Goal: Task Accomplishment & Management: Manage account settings

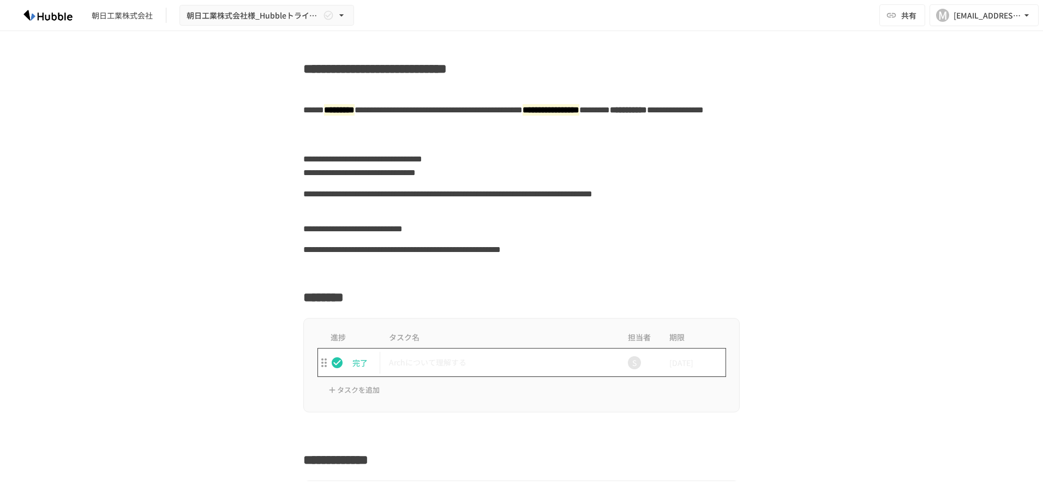
drag, startPoint x: 482, startPoint y: 370, endPoint x: 435, endPoint y: 373, distance: 47.0
click at [482, 370] on td "Archについて理解する" at bounding box center [498, 362] width 237 height 29
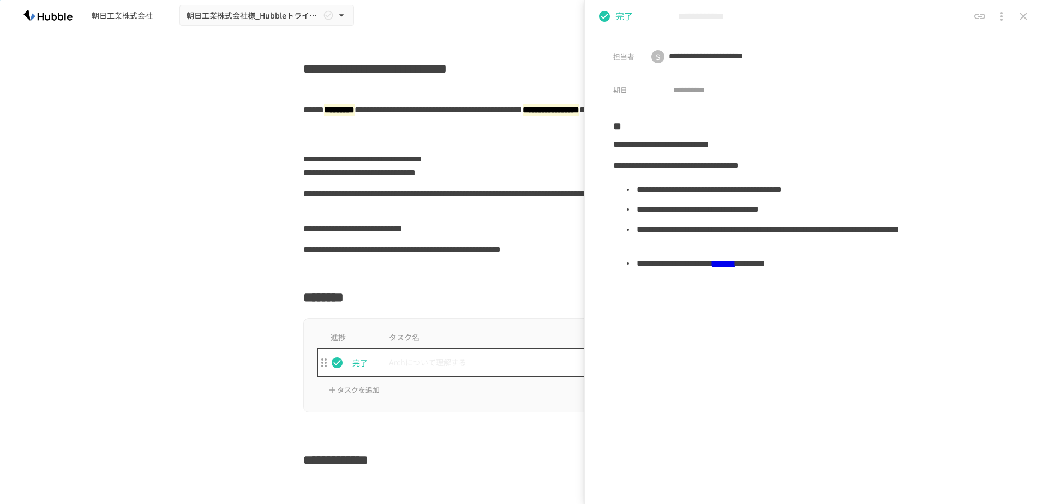
click at [443, 368] on p "Archについて理解する" at bounding box center [498, 363] width 219 height 14
click at [445, 368] on p "Archについて理解する" at bounding box center [498, 363] width 219 height 14
click at [1026, 17] on icon "close drawer" at bounding box center [1023, 16] width 13 height 13
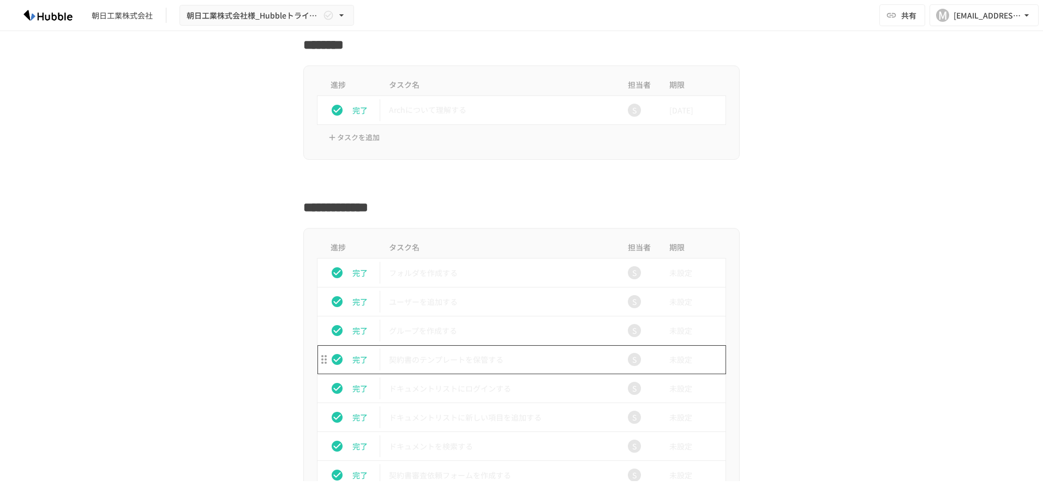
scroll to position [255, 0]
click at [340, 270] on button "status" at bounding box center [337, 271] width 22 height 22
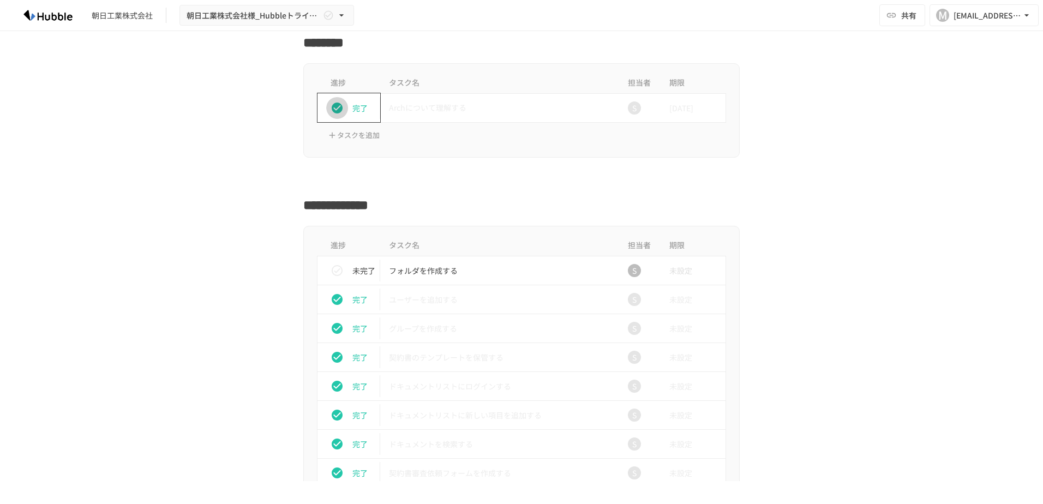
click at [336, 104] on icon "status" at bounding box center [336, 107] width 13 height 13
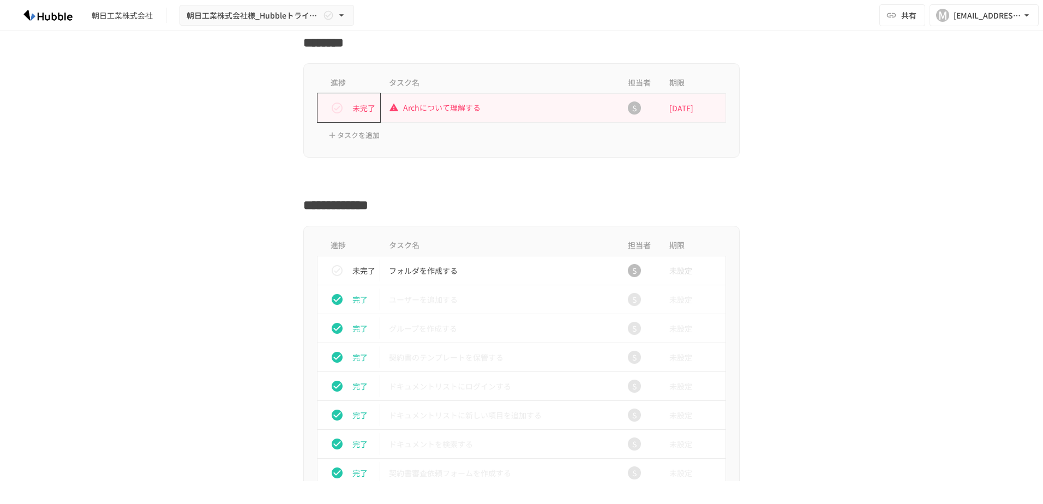
click at [335, 110] on icon "status" at bounding box center [336, 107] width 13 height 13
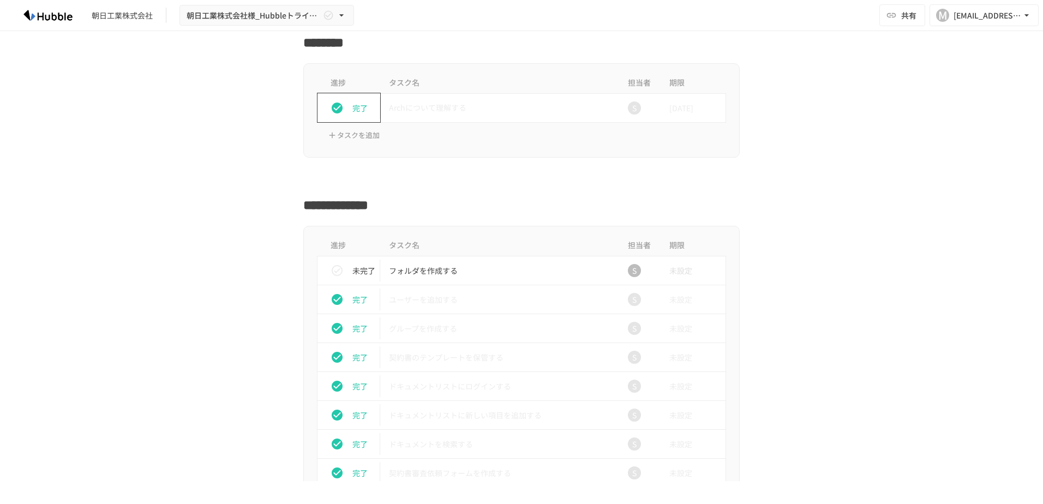
click at [335, 110] on icon "status" at bounding box center [337, 108] width 11 height 11
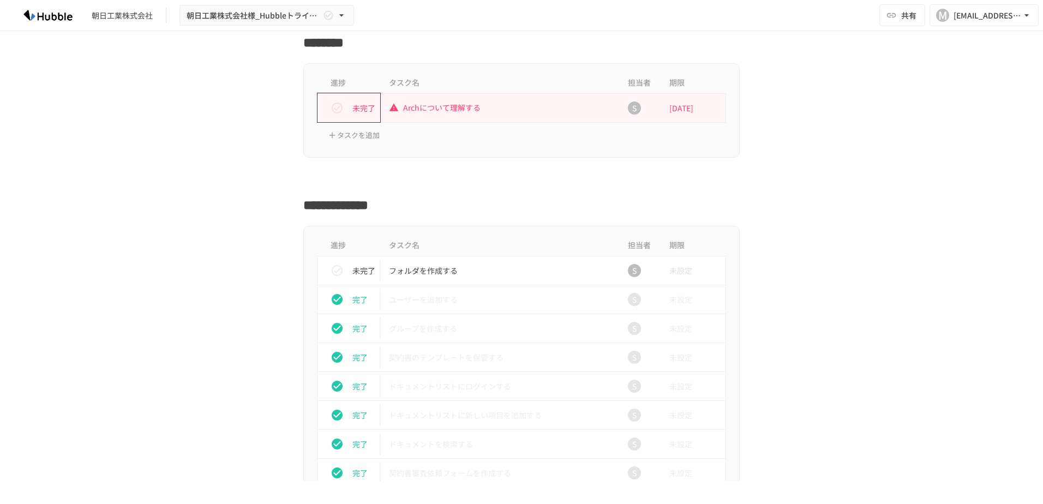
click at [465, 183] on div at bounding box center [521, 179] width 436 height 21
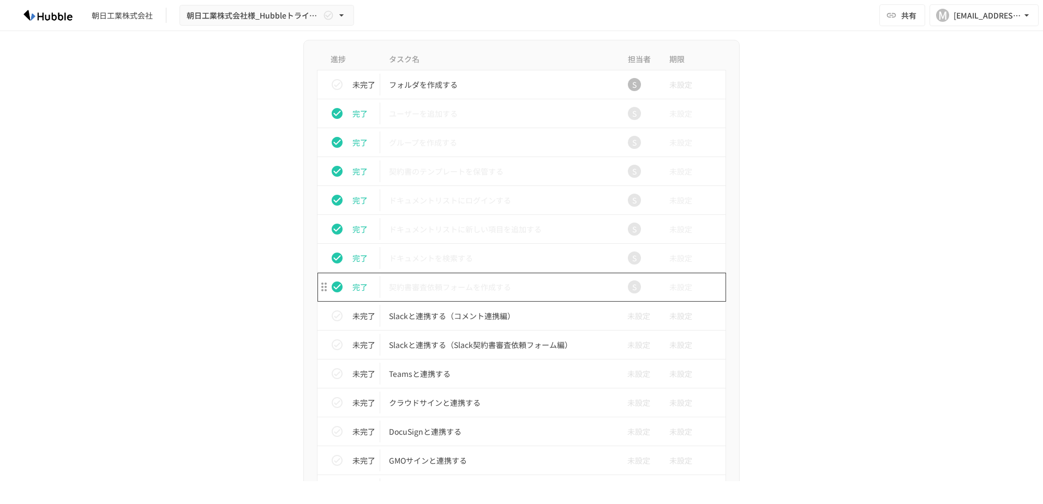
scroll to position [436, 0]
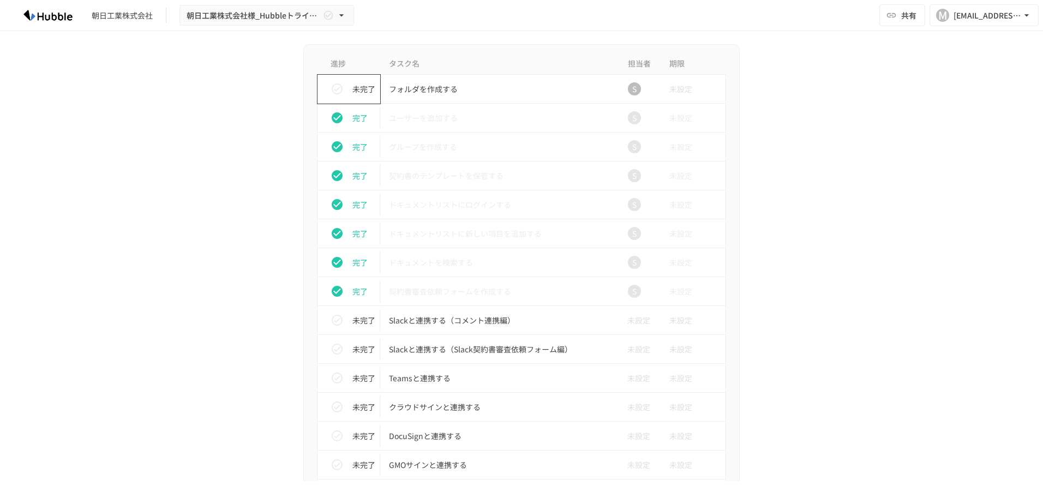
click at [332, 88] on icon "status" at bounding box center [336, 88] width 13 height 13
click at [631, 329] on div "未設定" at bounding box center [634, 320] width 35 height 22
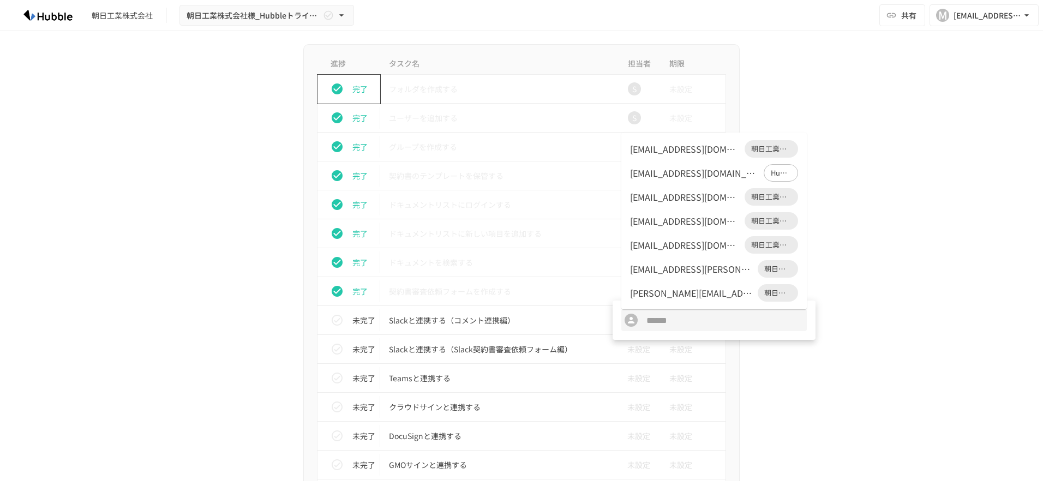
click at [631, 329] on div "​ ​" at bounding box center [713, 320] width 185 height 22
click at [913, 287] on div at bounding box center [521, 252] width 1043 height 504
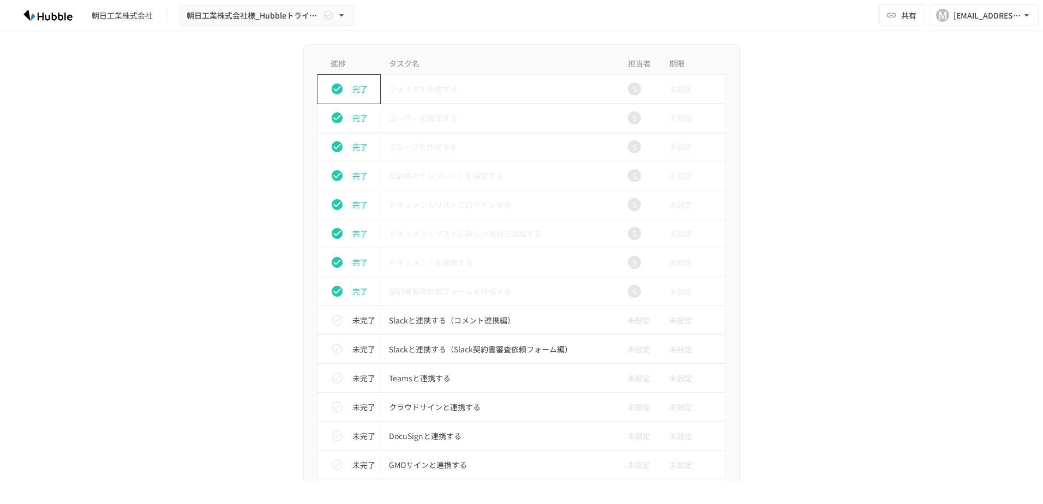
click at [933, 131] on div "**********" at bounding box center [521, 256] width 1043 height 450
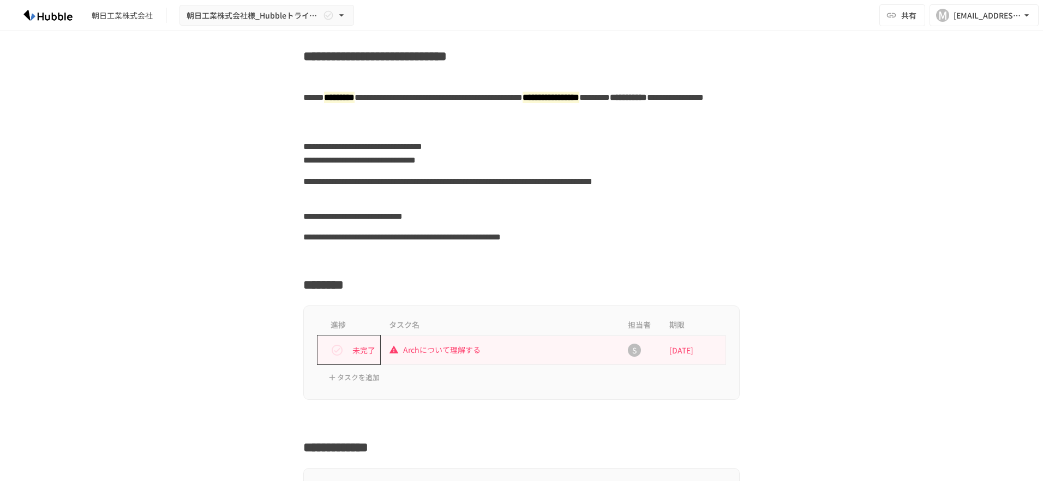
scroll to position [0, 0]
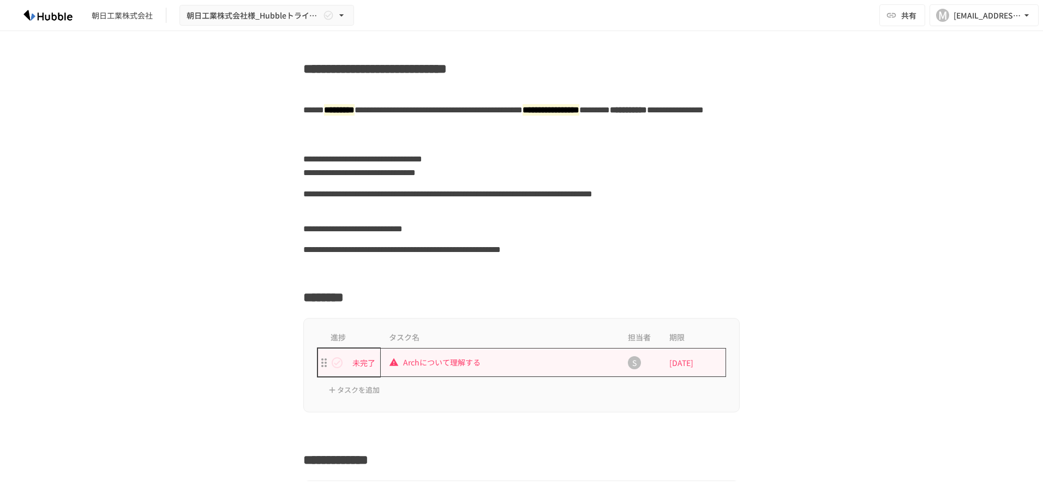
click at [412, 366] on p "Archについて理解する" at bounding box center [498, 363] width 219 height 14
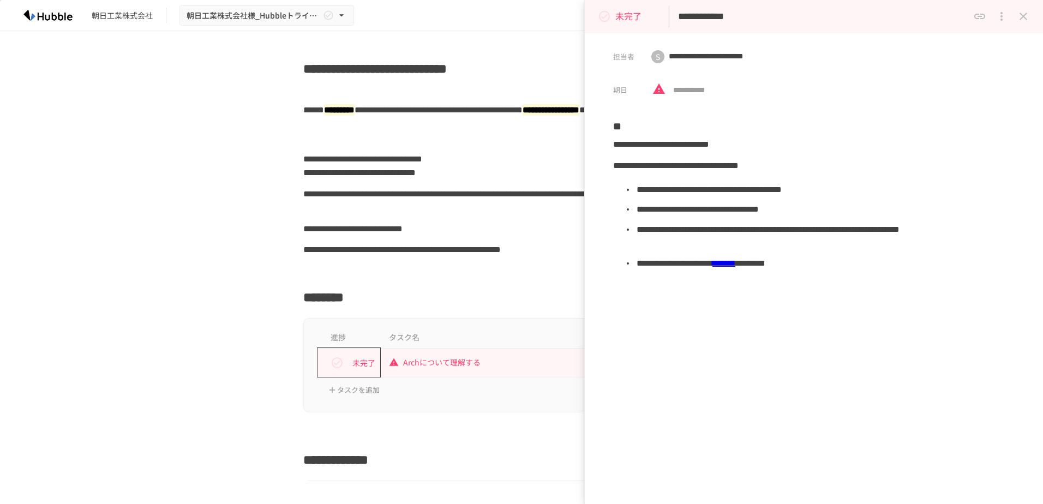
click at [434, 298] on h2 "********" at bounding box center [521, 294] width 436 height 26
click at [980, 21] on icon "共有URLをコピー" at bounding box center [979, 16] width 13 height 13
click at [998, 21] on icon "close drawer" at bounding box center [1001, 16] width 13 height 13
click at [1024, 16] on div at bounding box center [521, 252] width 1043 height 504
click at [1024, 16] on icon "close drawer" at bounding box center [1023, 17] width 8 height 8
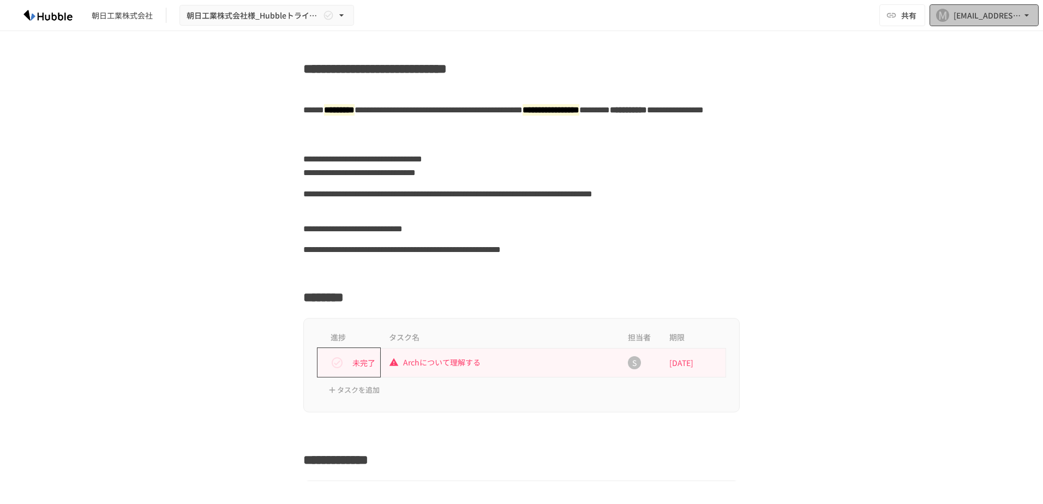
click at [961, 14] on div "[EMAIL_ADDRESS][DOMAIN_NAME]" at bounding box center [987, 16] width 68 height 14
click at [822, 155] on div at bounding box center [521, 252] width 1043 height 504
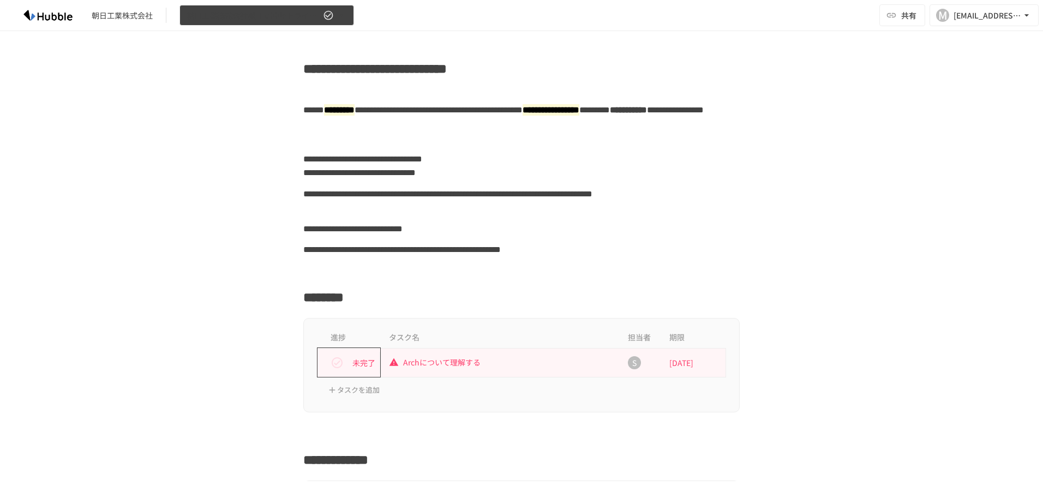
click at [330, 11] on icon "button" at bounding box center [328, 15] width 11 height 11
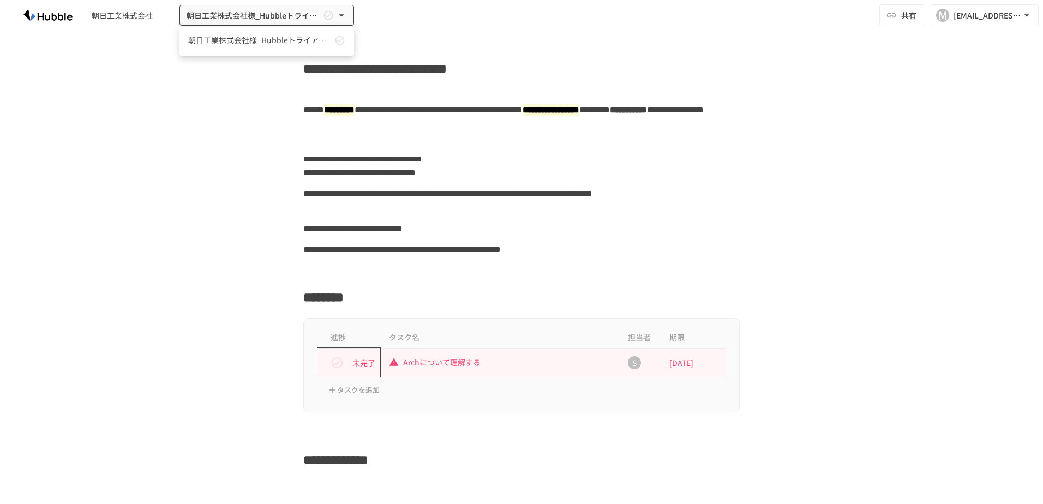
click at [332, 20] on div at bounding box center [521, 252] width 1043 height 504
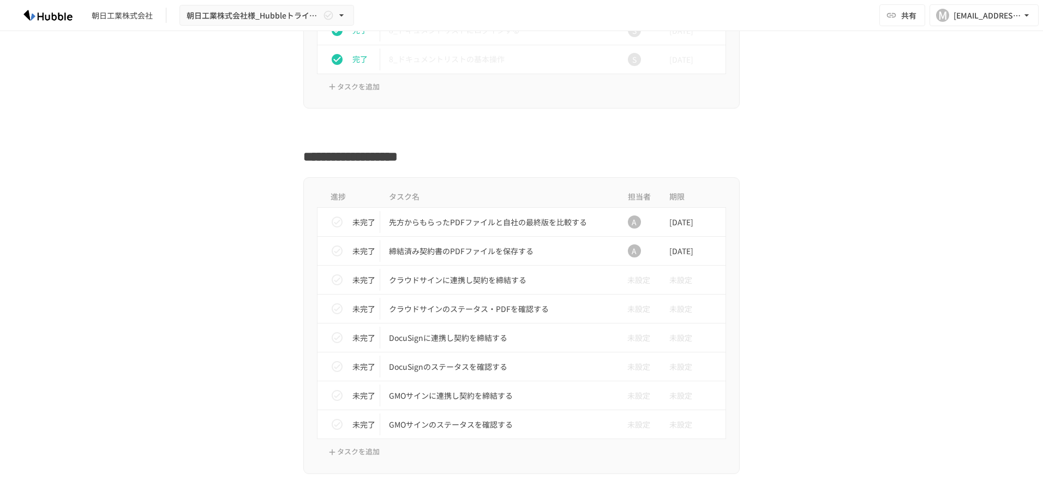
scroll to position [2727, 0]
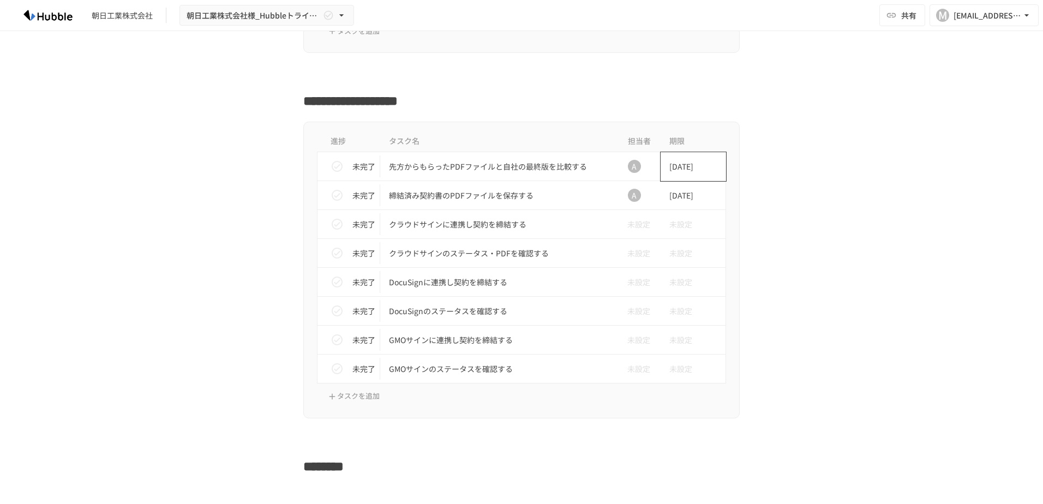
click at [676, 172] on span "[DATE]" at bounding box center [681, 166] width 24 height 22
click at [879, 154] on div at bounding box center [521, 252] width 1043 height 504
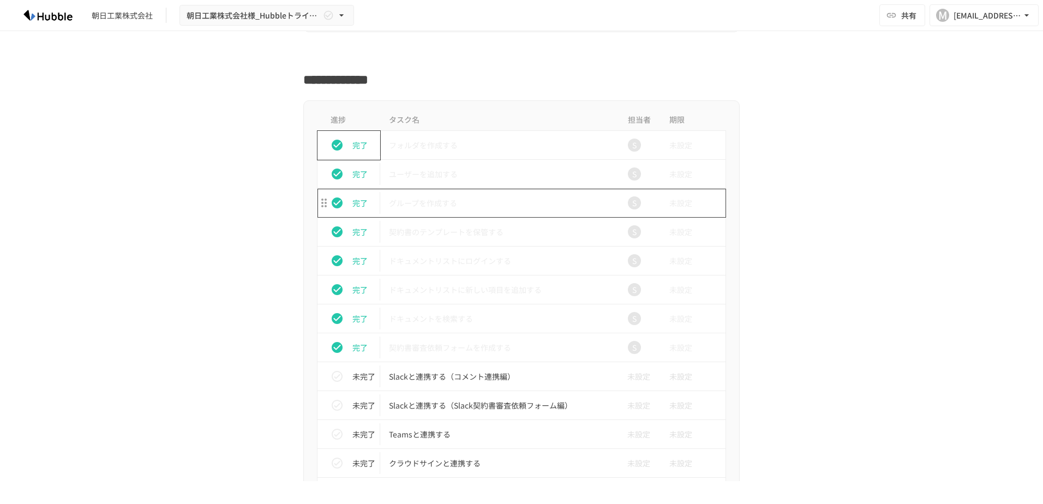
scroll to position [387, 0]
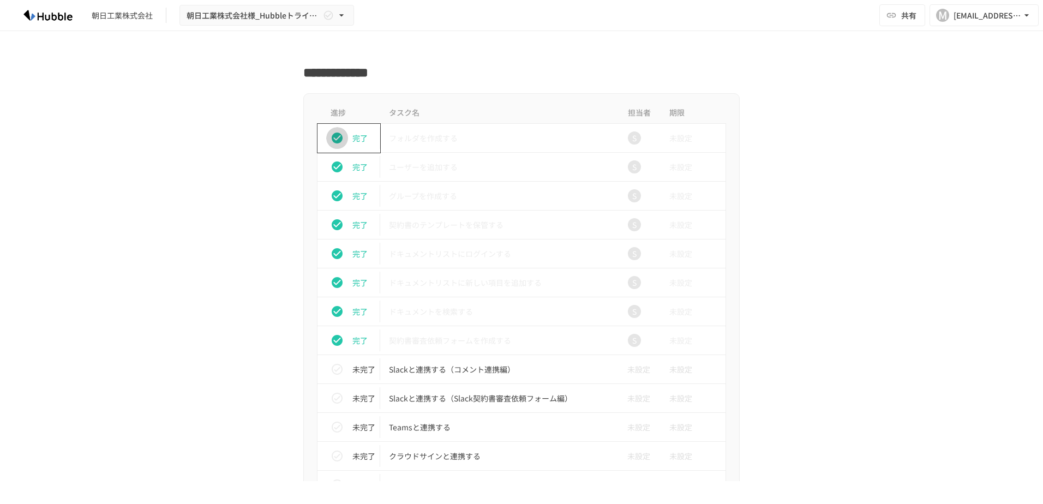
click at [338, 141] on icon "status" at bounding box center [336, 137] width 13 height 13
click at [344, 172] on div "完了" at bounding box center [353, 167] width 54 height 22
click at [343, 195] on button "status" at bounding box center [337, 196] width 22 height 22
click at [341, 224] on button "status" at bounding box center [337, 225] width 22 height 22
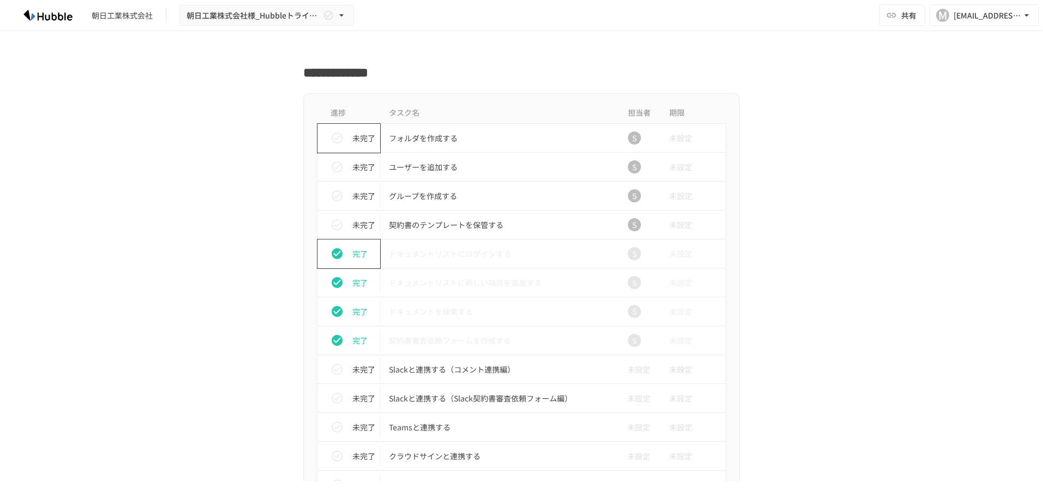
click at [341, 255] on button "status" at bounding box center [337, 254] width 22 height 22
click at [338, 280] on icon "status" at bounding box center [336, 282] width 13 height 13
click at [336, 315] on icon "status" at bounding box center [337, 311] width 11 height 11
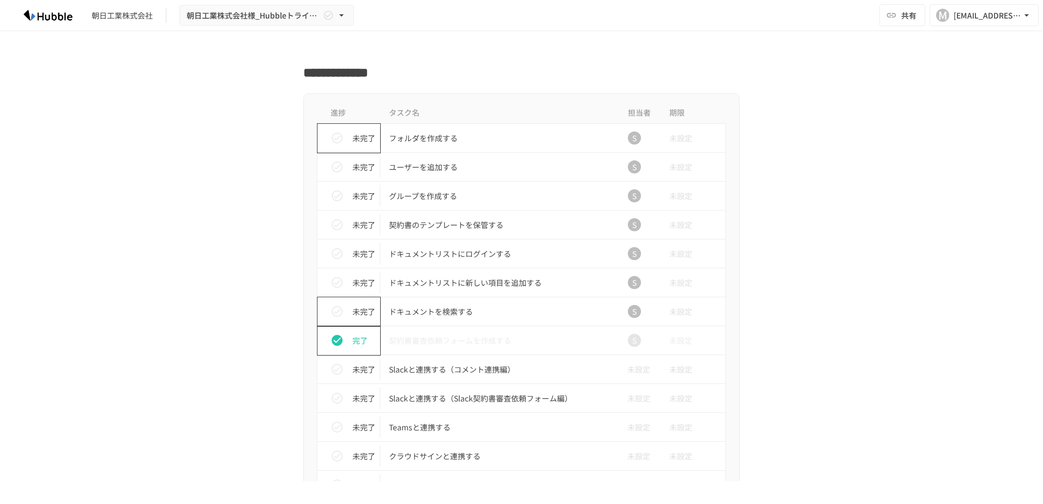
click at [340, 342] on button "status" at bounding box center [337, 340] width 22 height 22
click at [628, 137] on div "S" at bounding box center [634, 137] width 13 height 13
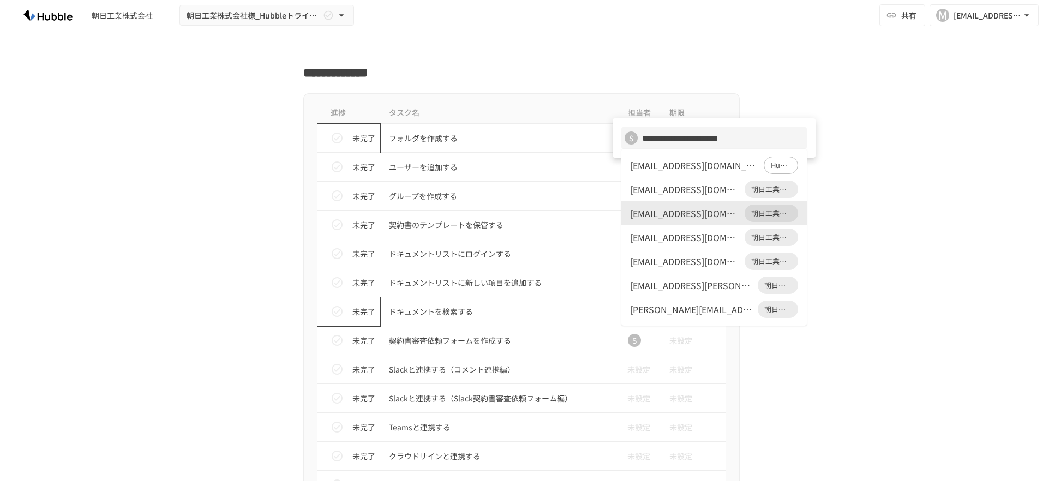
click at [575, 132] on div at bounding box center [521, 252] width 1043 height 504
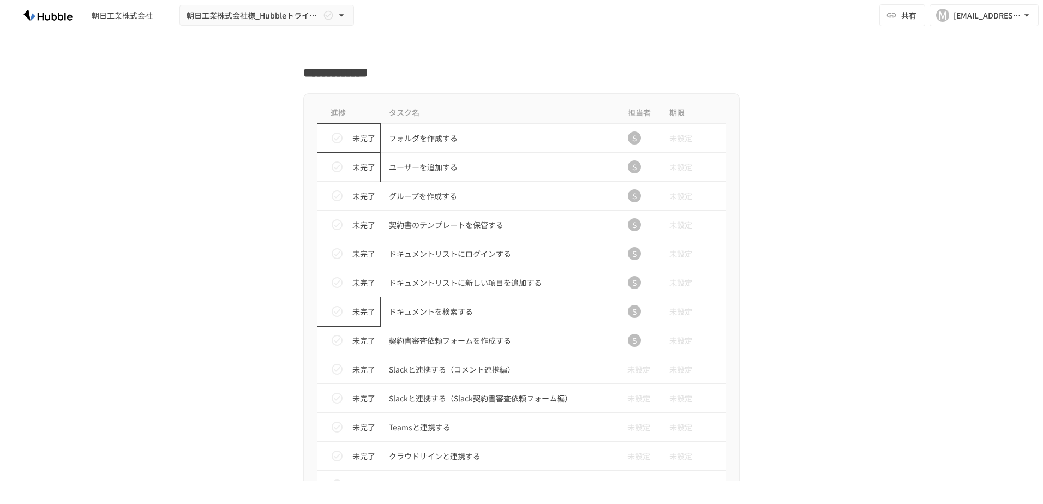
click at [330, 166] on icon "status" at bounding box center [336, 166] width 13 height 13
click at [330, 202] on icon "status" at bounding box center [336, 195] width 13 height 13
click at [332, 231] on icon "status" at bounding box center [336, 224] width 13 height 13
click at [333, 259] on icon "status" at bounding box center [337, 253] width 11 height 11
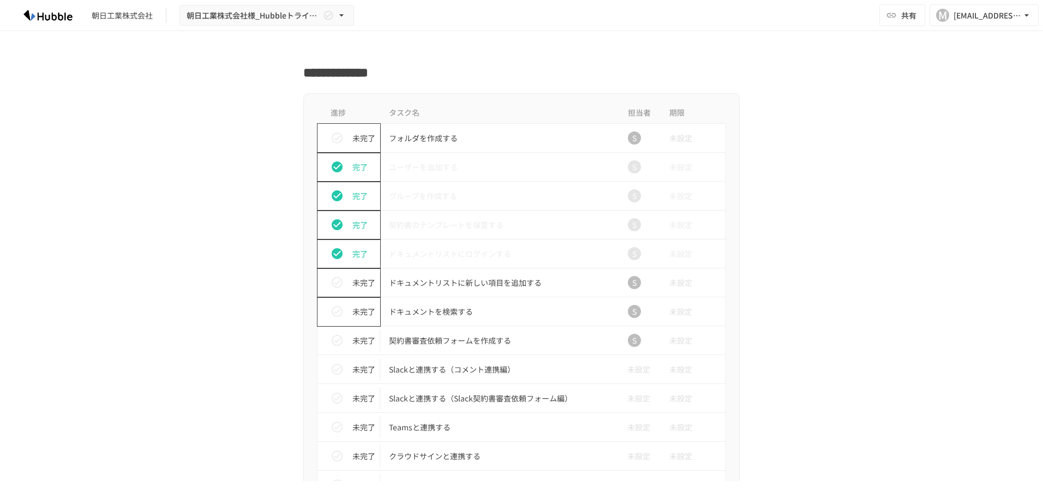
click at [337, 291] on button "status" at bounding box center [337, 283] width 22 height 22
click at [340, 312] on button "status" at bounding box center [337, 311] width 22 height 22
click at [336, 345] on icon "status" at bounding box center [336, 340] width 13 height 13
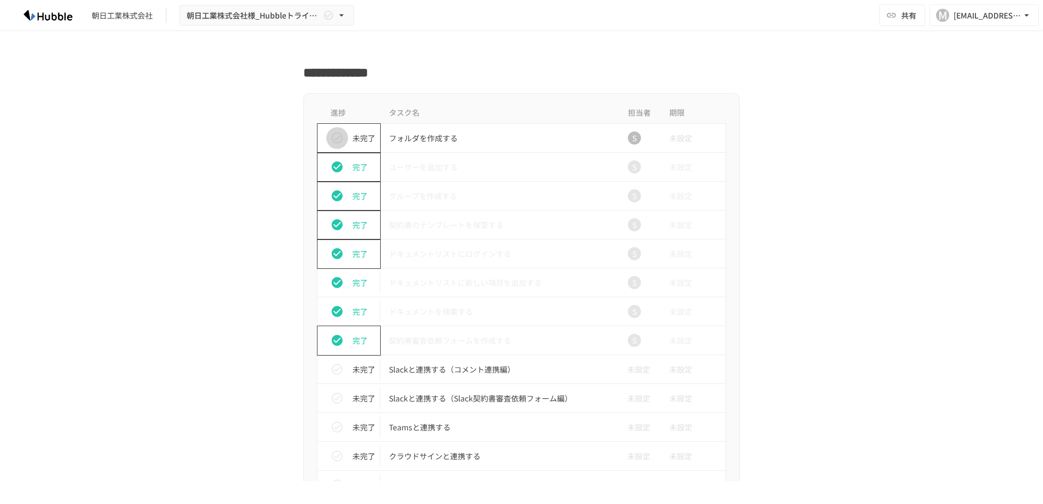
click at [332, 137] on icon "status" at bounding box center [336, 137] width 13 height 13
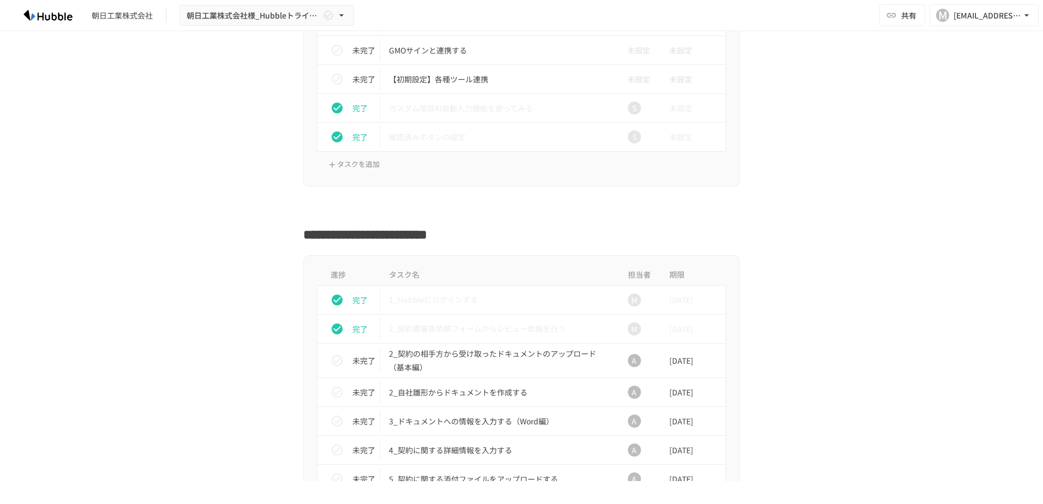
scroll to position [933, 0]
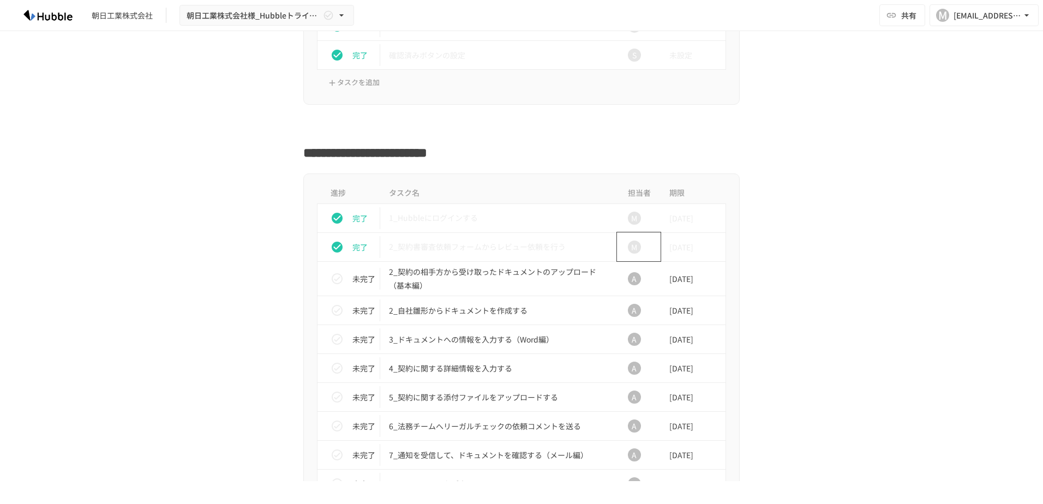
click at [630, 243] on div "M" at bounding box center [634, 246] width 13 height 13
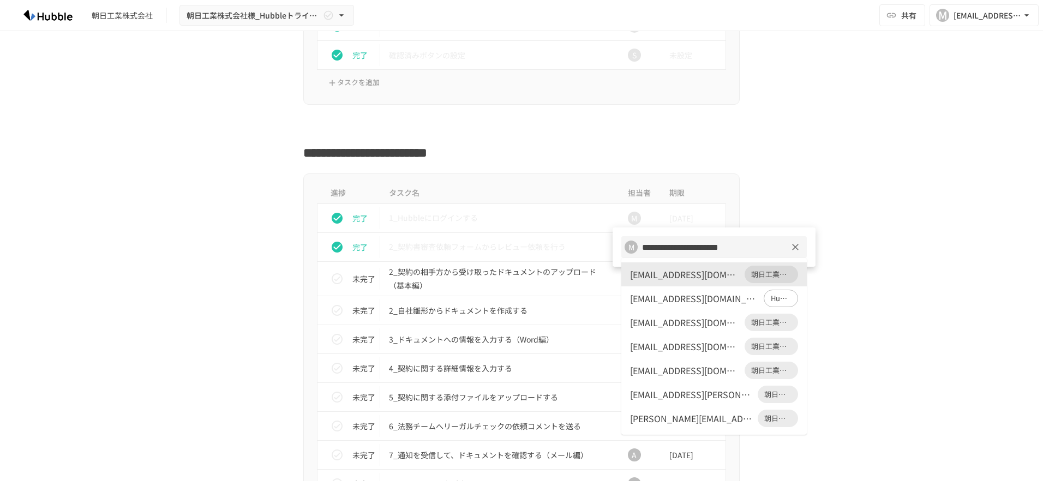
click at [629, 242] on div "M" at bounding box center [630, 246] width 13 height 13
click at [566, 254] on div at bounding box center [521, 252] width 1043 height 504
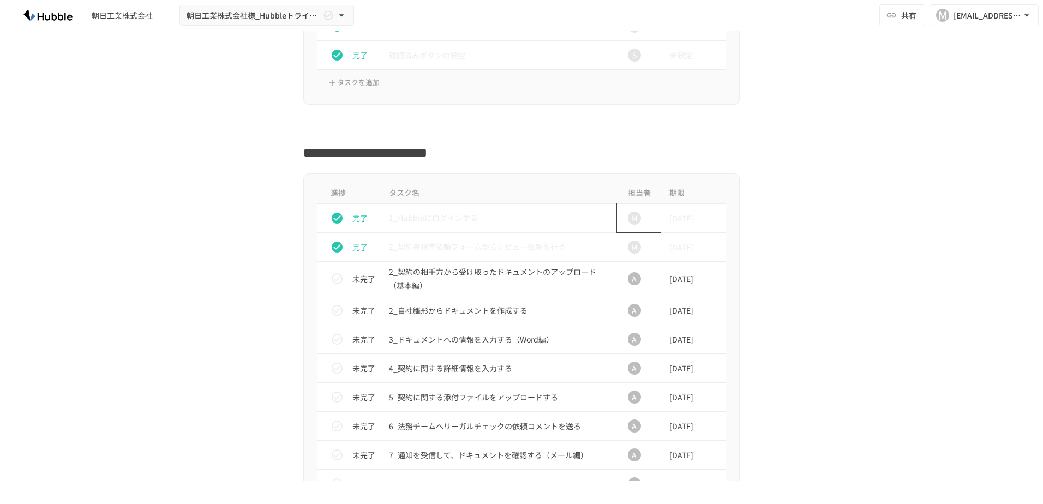
click at [652, 219] on td "M" at bounding box center [639, 217] width 44 height 29
click at [630, 218] on div "M" at bounding box center [634, 218] width 13 height 13
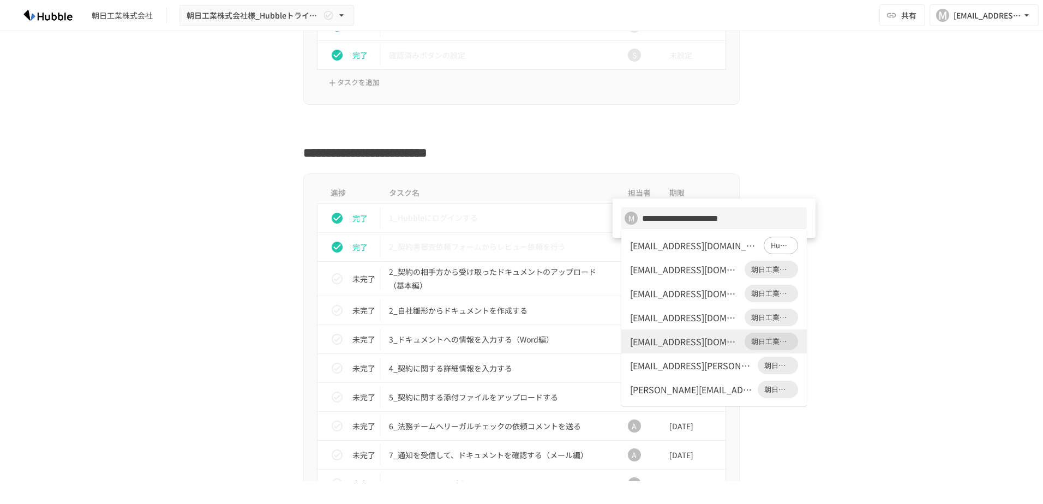
click at [525, 229] on div at bounding box center [521, 252] width 1043 height 504
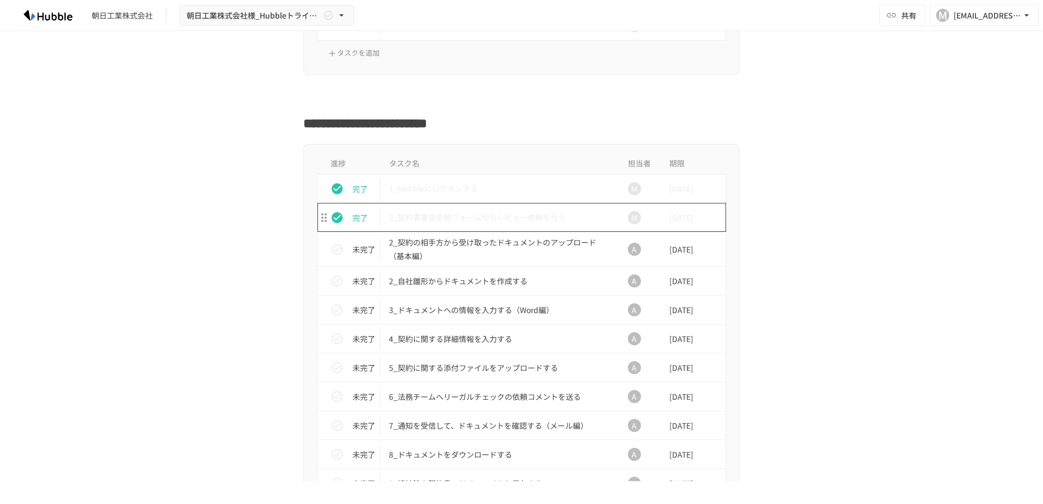
scroll to position [1042, 0]
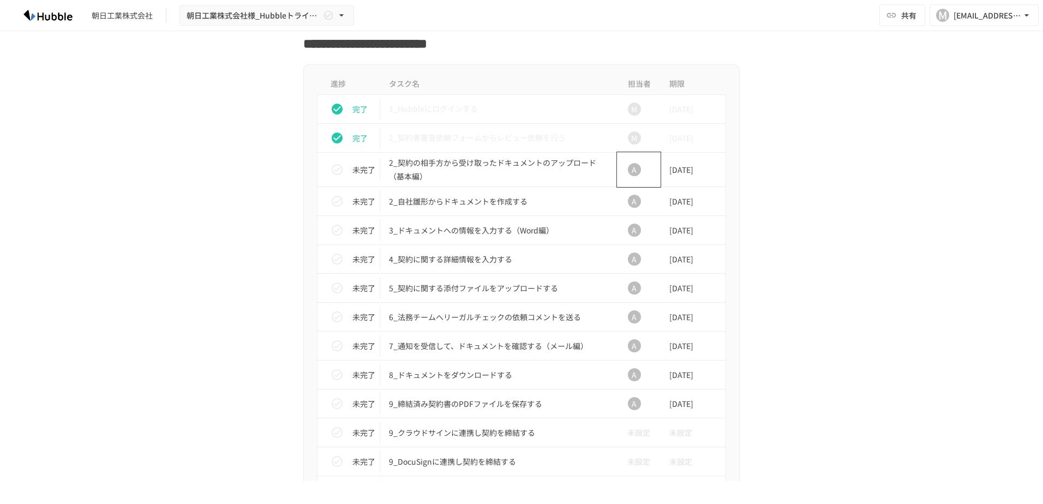
click at [623, 167] on div "A" at bounding box center [634, 170] width 35 height 22
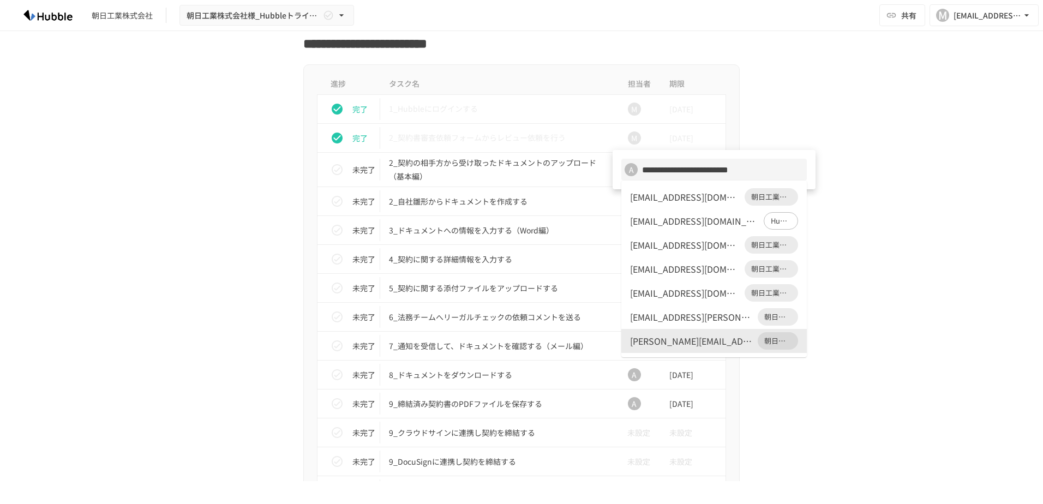
click at [623, 167] on div "**********" at bounding box center [713, 170] width 185 height 22
click at [598, 172] on div at bounding box center [521, 252] width 1043 height 504
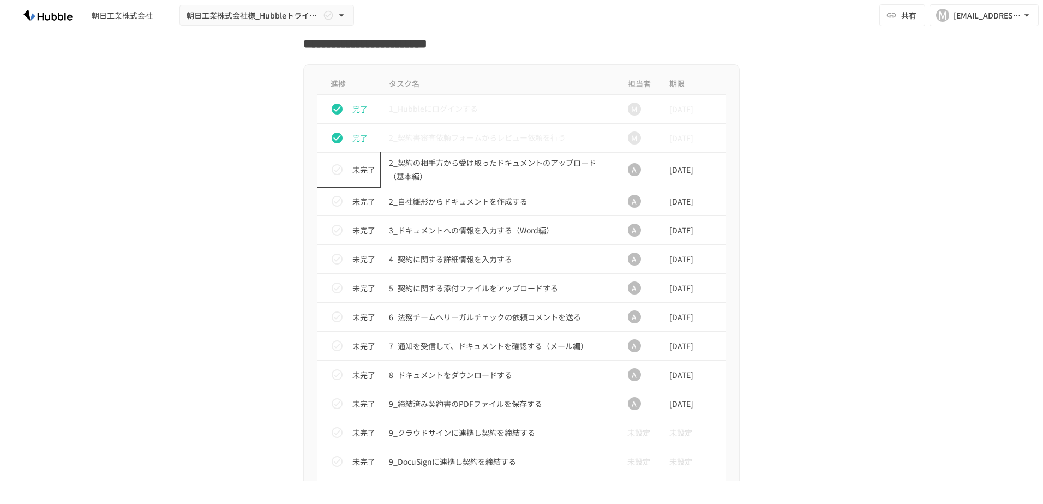
click at [321, 172] on icon "task table" at bounding box center [323, 169] width 5 height 9
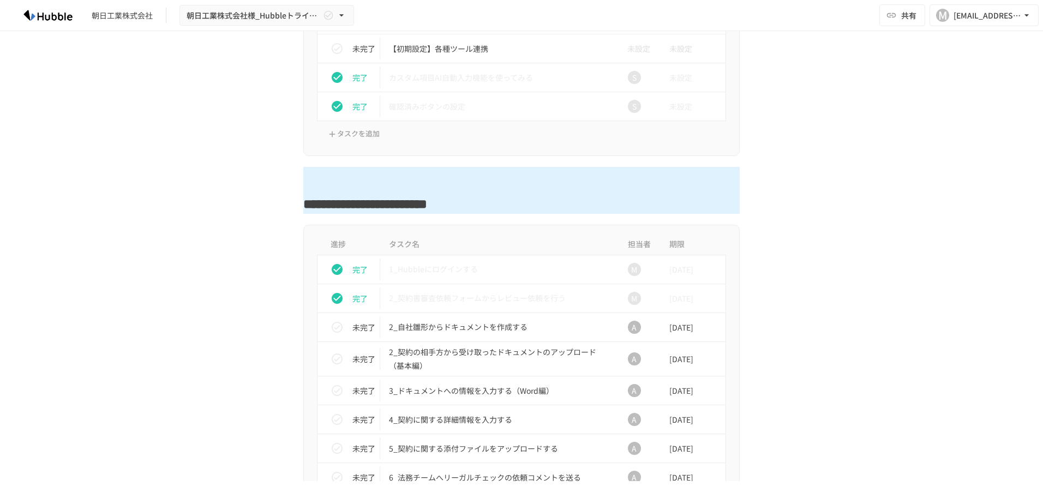
scroll to position [859, 0]
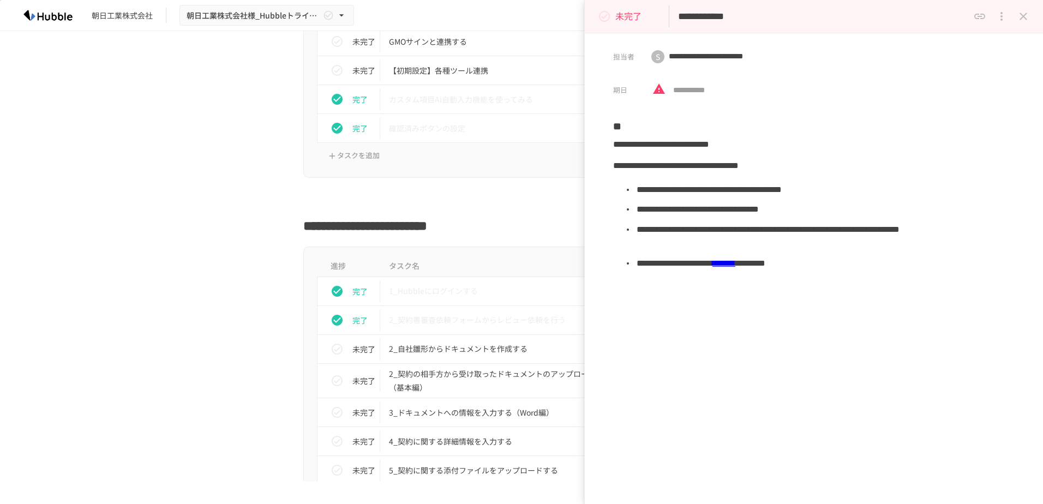
click at [735, 264] on link "*******" at bounding box center [723, 263] width 23 height 8
click at [1024, 15] on icon "close drawer" at bounding box center [1023, 17] width 8 height 8
